Goal: Information Seeking & Learning: Learn about a topic

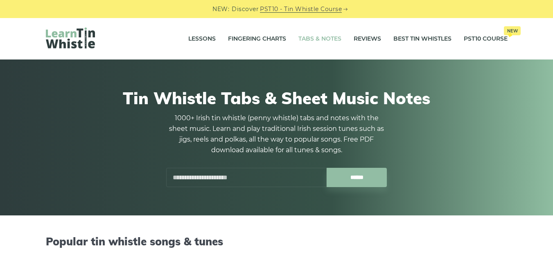
drag, startPoint x: 553, startPoint y: 39, endPoint x: 557, endPoint y: 59, distance: 20.5
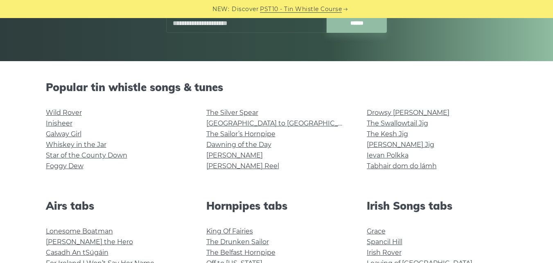
scroll to position [161, 0]
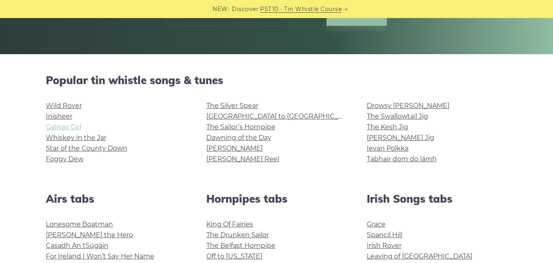
click at [66, 127] on link "Galway Girl" at bounding box center [64, 127] width 36 height 8
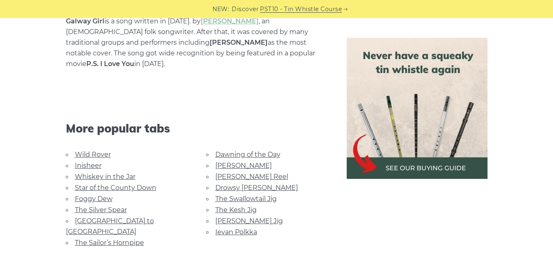
scroll to position [512, 0]
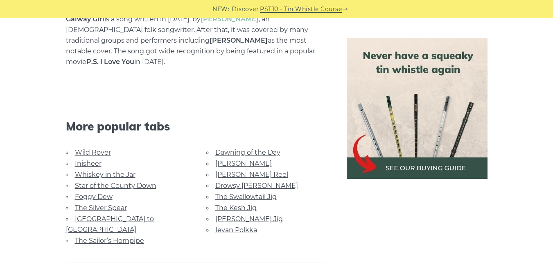
click at [230, 148] on link "Dawning of the Day" at bounding box center [247, 152] width 65 height 8
